Goal: Task Accomplishment & Management: Complete application form

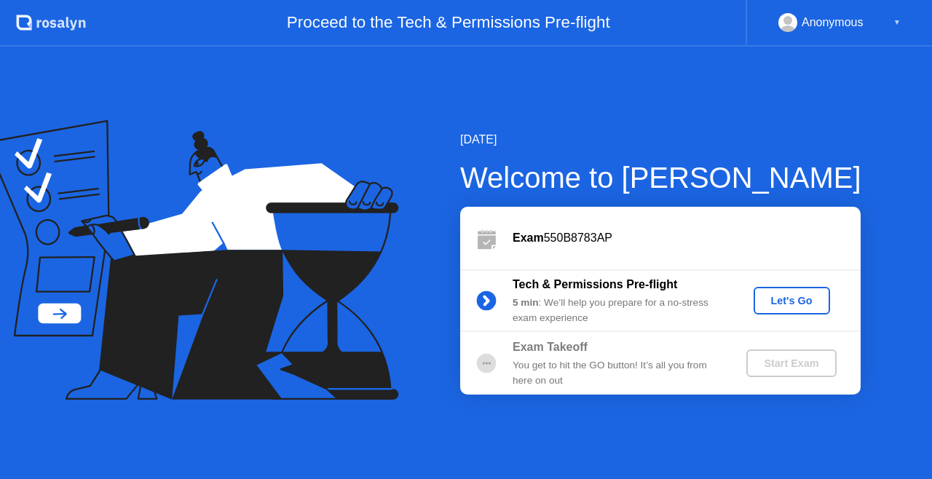
click at [783, 301] on div "Let's Go" at bounding box center [791, 301] width 65 height 12
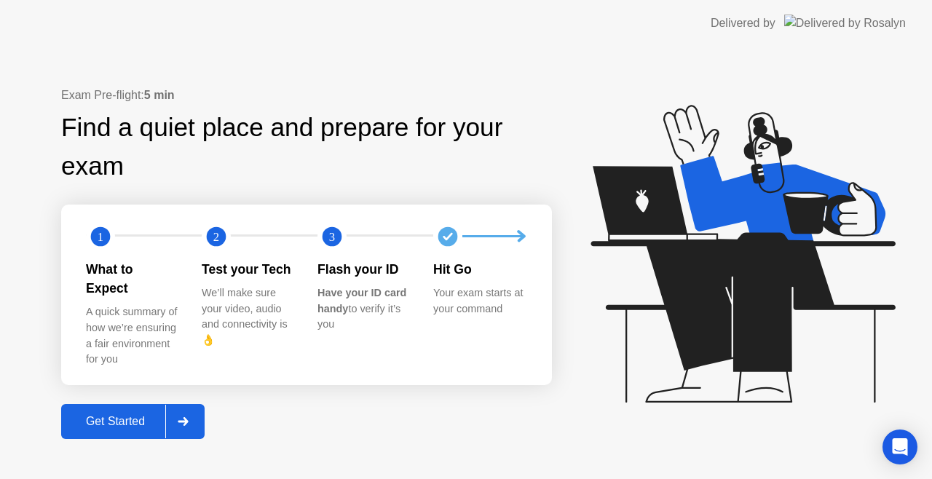
click at [188, 417] on icon at bounding box center [183, 421] width 10 height 9
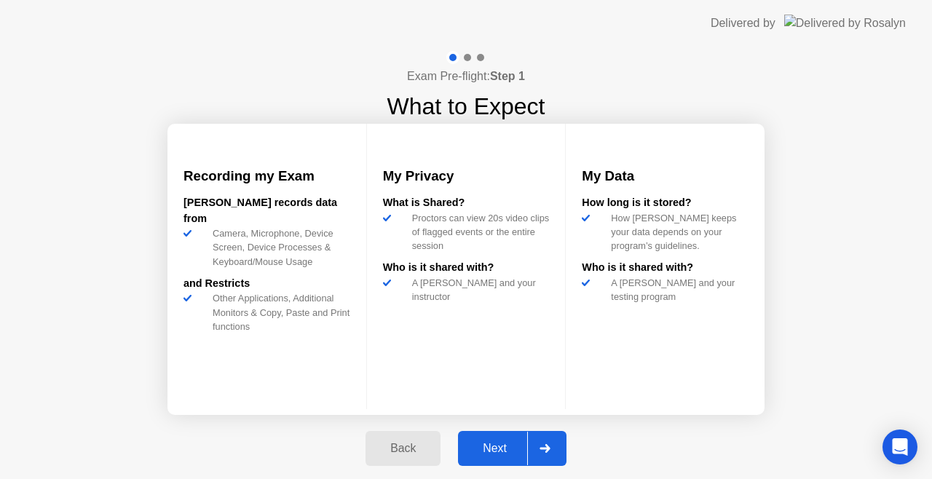
click at [505, 446] on div "Next" at bounding box center [494, 448] width 65 height 13
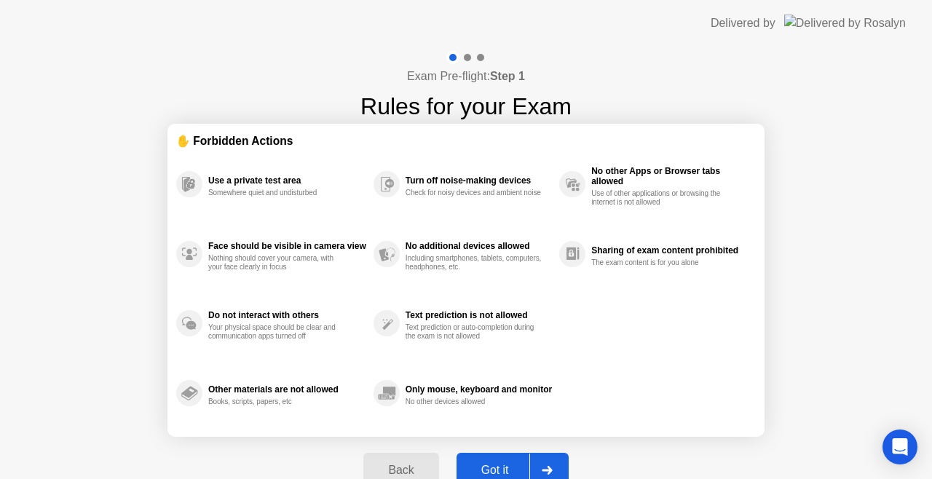
click at [534, 467] on div at bounding box center [546, 469] width 35 height 33
select select "**********"
select select "*******"
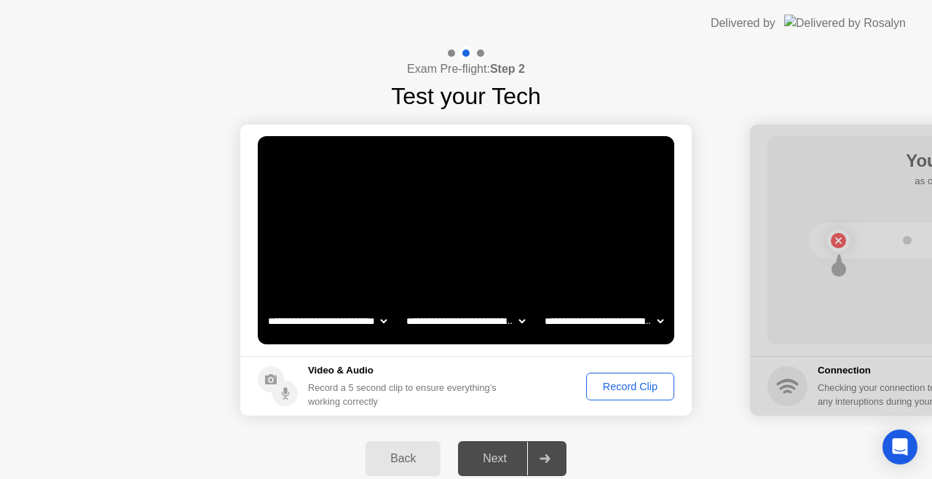
click at [625, 381] on div "Record Clip" at bounding box center [630, 387] width 78 height 12
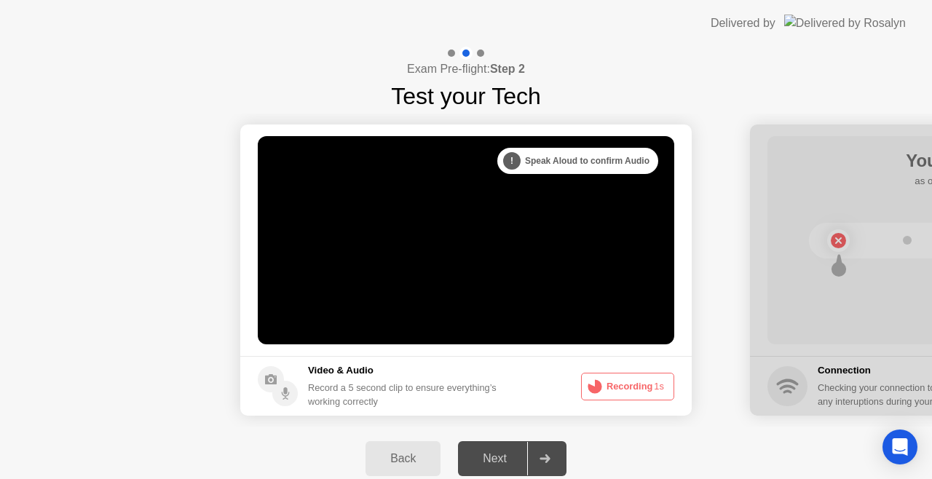
click at [625, 381] on button "Recording 1s" at bounding box center [627, 387] width 93 height 28
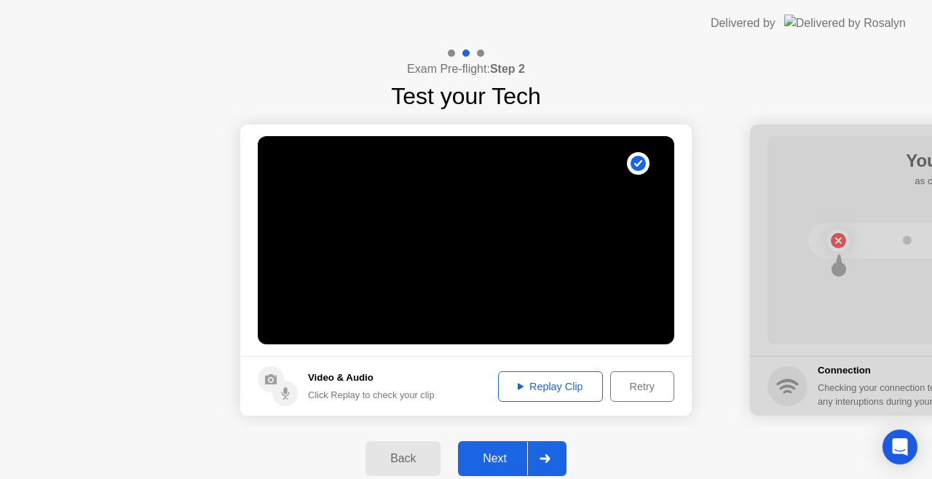
click at [571, 385] on div "Replay Clip" at bounding box center [550, 387] width 95 height 12
click at [515, 456] on div "Next" at bounding box center [494, 458] width 65 height 13
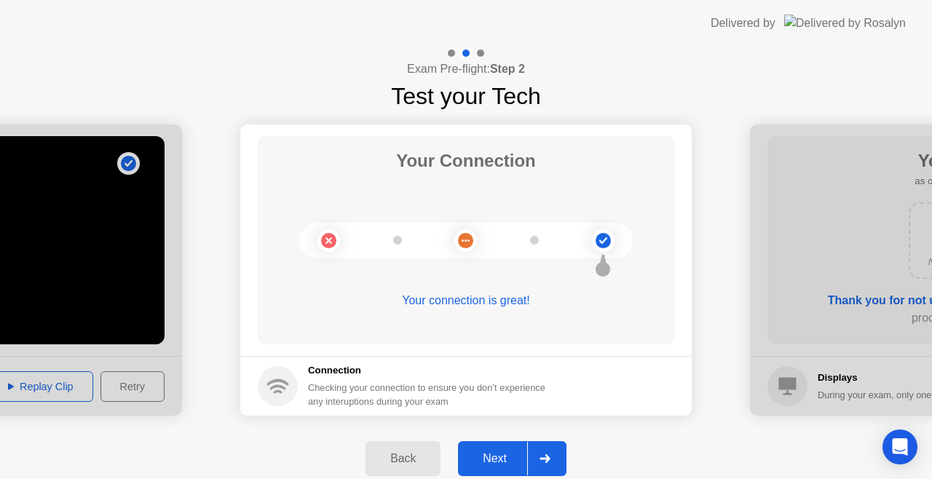
click at [517, 453] on div "Next" at bounding box center [494, 458] width 65 height 13
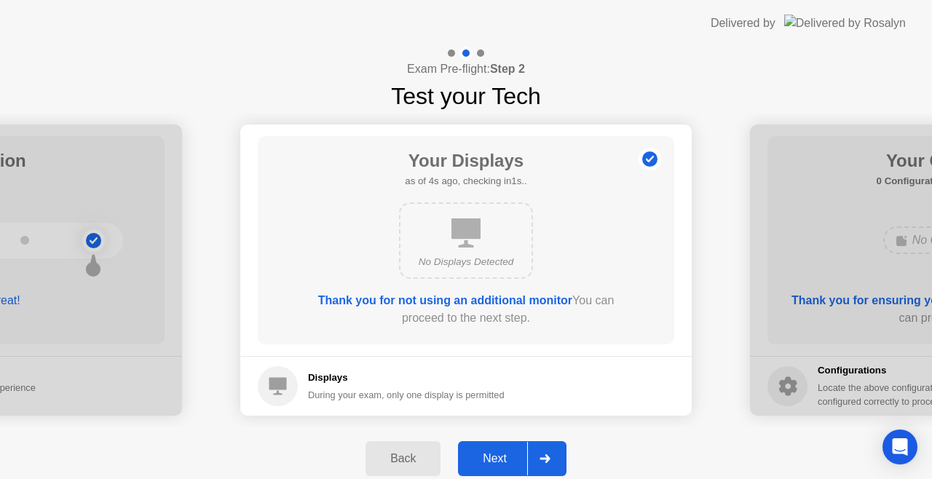
click at [518, 463] on div "Next" at bounding box center [494, 458] width 65 height 13
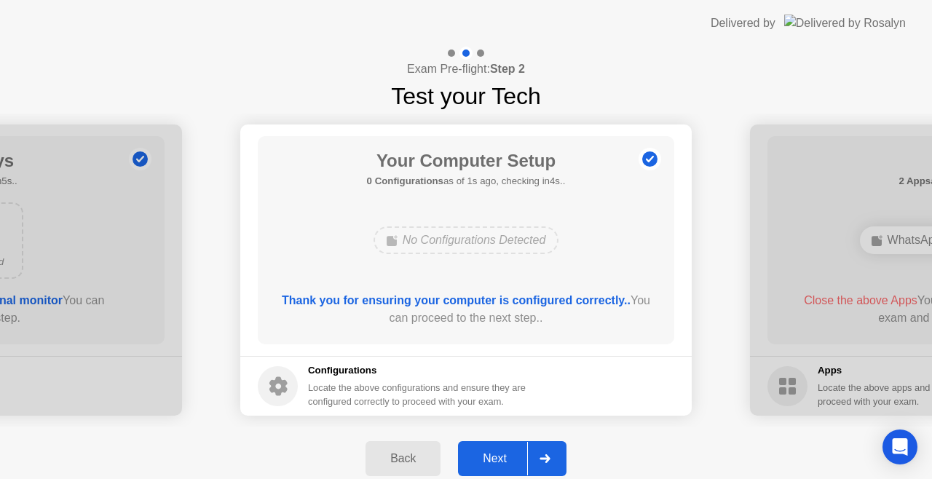
click at [524, 465] on div "Next" at bounding box center [494, 458] width 65 height 13
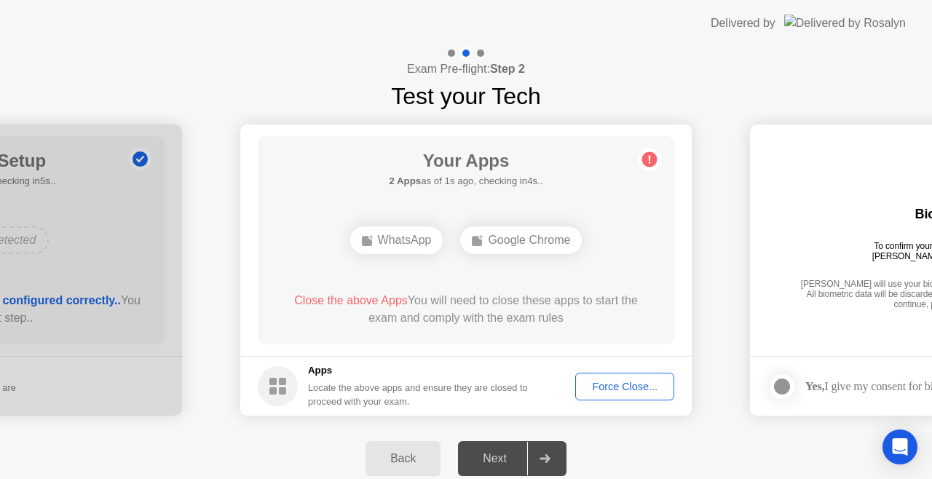
click at [581, 392] on div "Force Close..." at bounding box center [624, 387] width 89 height 12
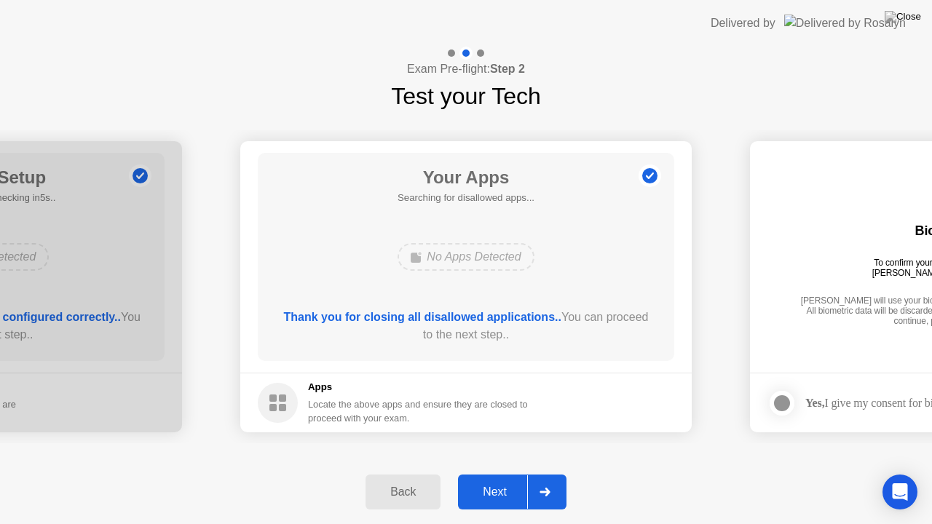
click at [504, 478] on div "Next" at bounding box center [494, 492] width 65 height 13
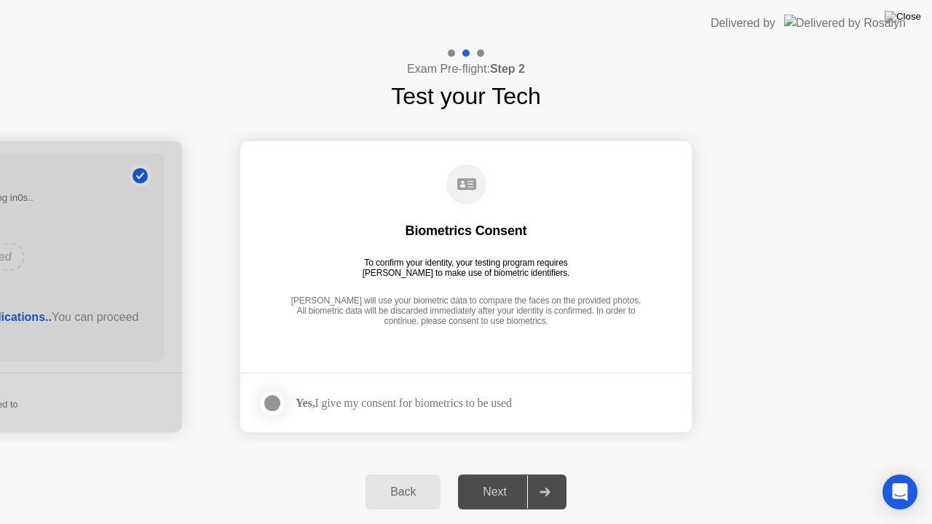
click at [507, 478] on div "Next" at bounding box center [494, 492] width 65 height 13
click at [268, 402] on div at bounding box center [272, 403] width 17 height 17
click at [494, 478] on div "Next" at bounding box center [494, 492] width 65 height 13
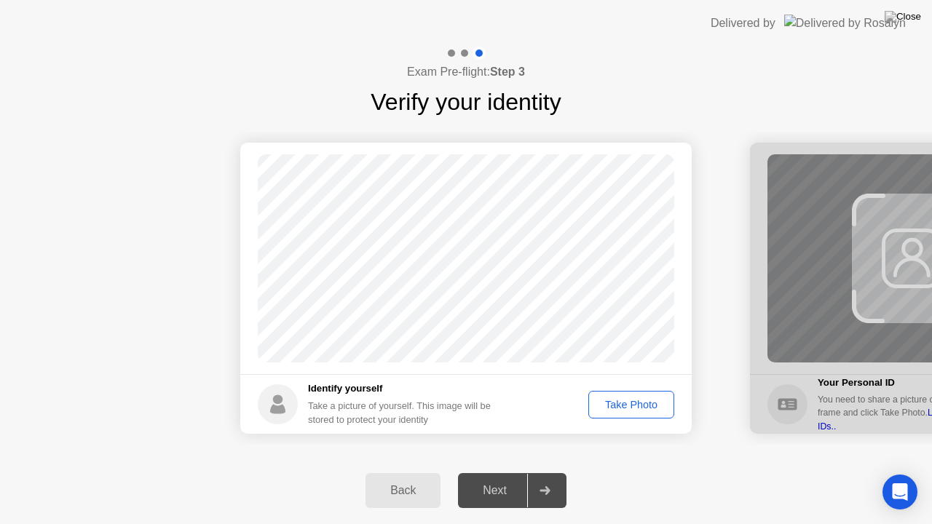
click at [629, 404] on div "Take Photo" at bounding box center [631, 405] width 76 height 12
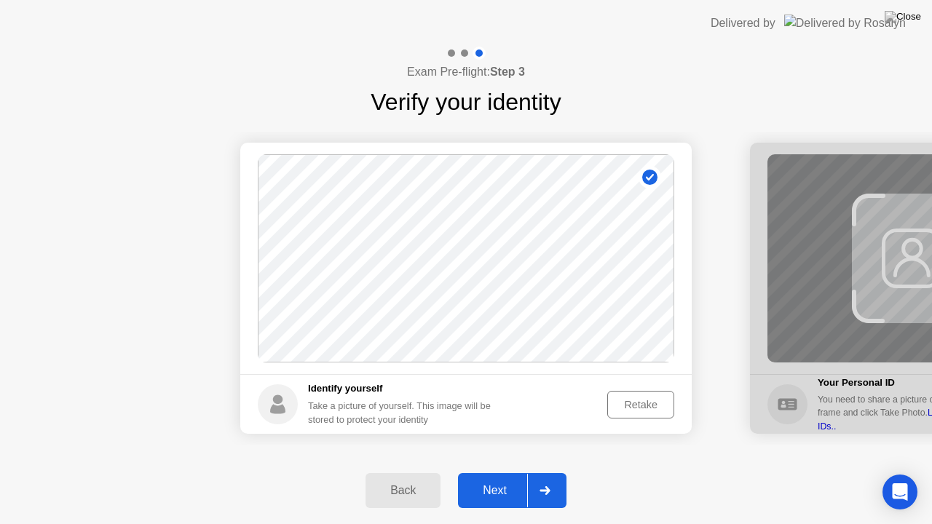
click at [515, 478] on div "Next" at bounding box center [494, 490] width 65 height 13
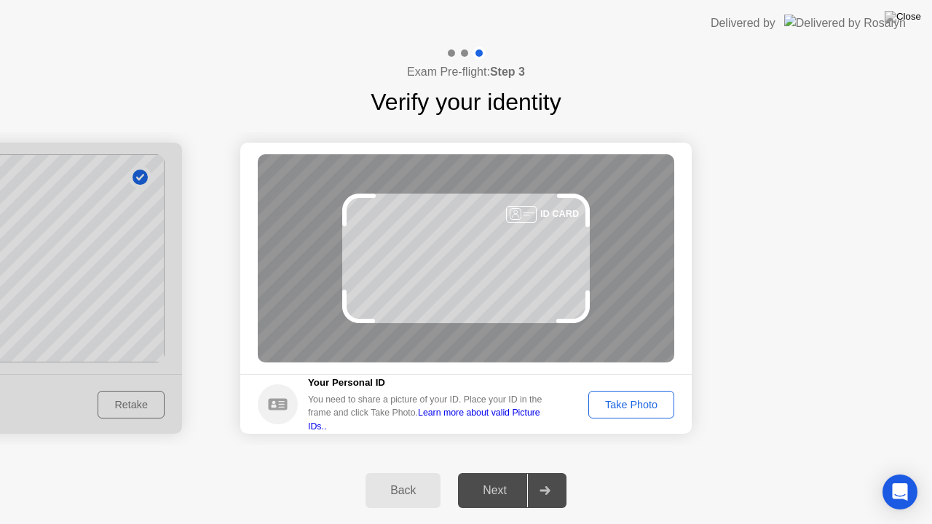
click at [635, 403] on div "Take Photo" at bounding box center [631, 405] width 76 height 12
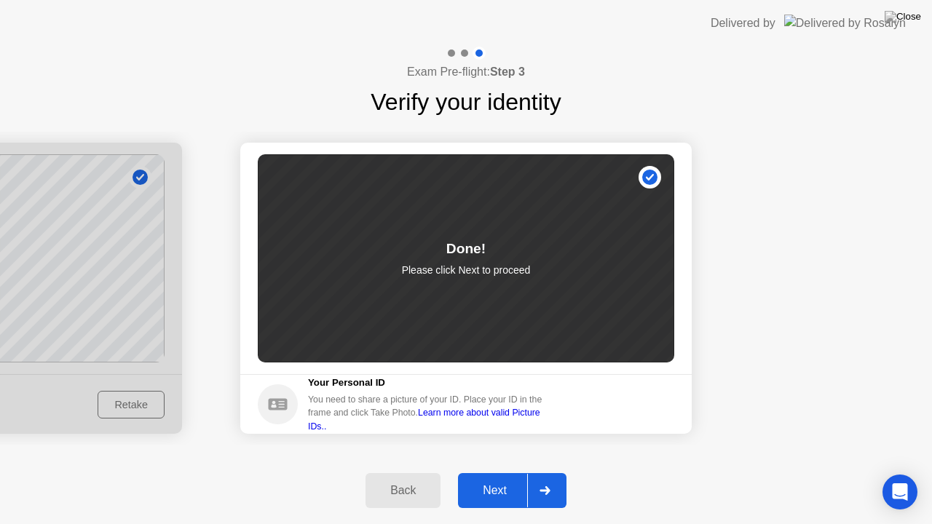
click at [501, 478] on div "Next" at bounding box center [494, 490] width 65 height 13
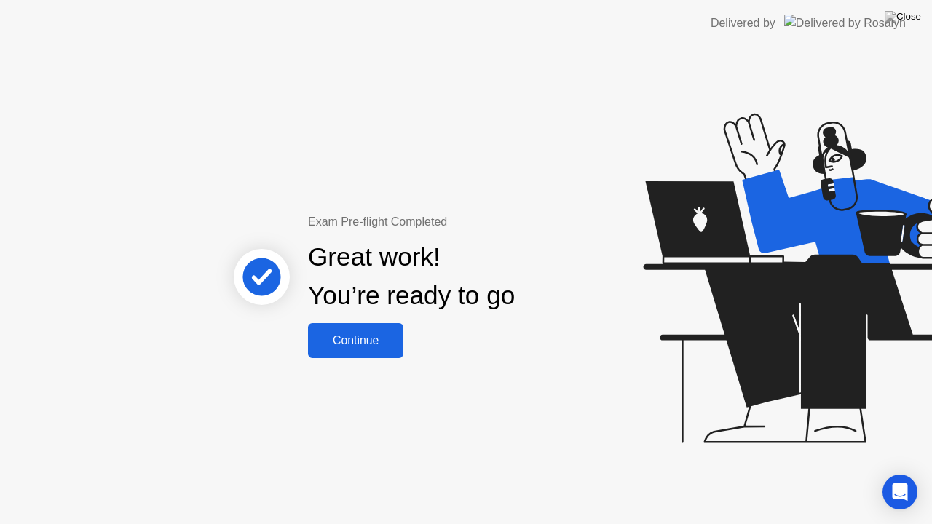
click at [355, 337] on div "Continue" at bounding box center [355, 340] width 87 height 13
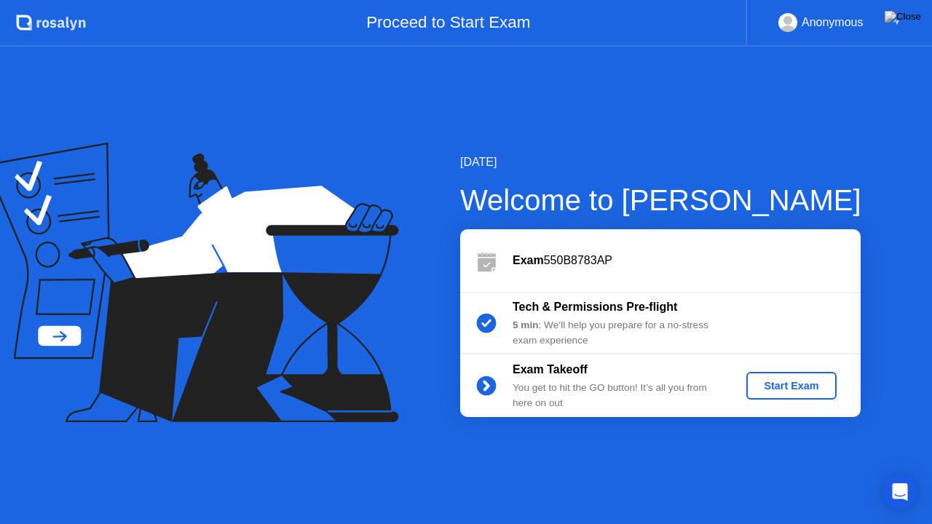
click at [776, 381] on div "Start Exam" at bounding box center [791, 386] width 78 height 12
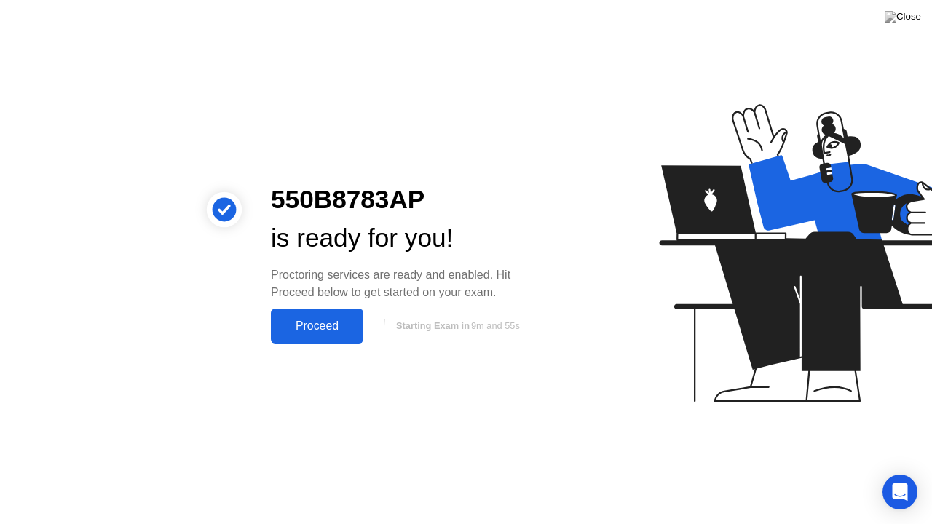
click at [325, 325] on div "Proceed" at bounding box center [317, 326] width 84 height 13
